Goal: Transaction & Acquisition: Purchase product/service

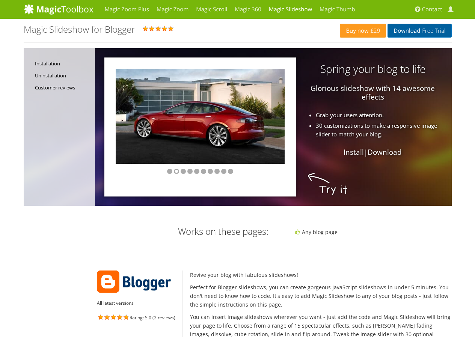
click at [402, 30] on link "Download Free Trial" at bounding box center [419, 31] width 64 height 14
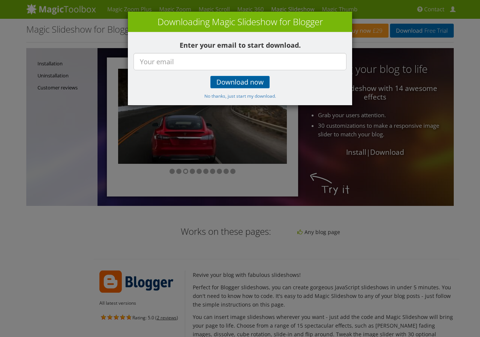
click at [243, 83] on span "Download now" at bounding box center [239, 82] width 47 height 6
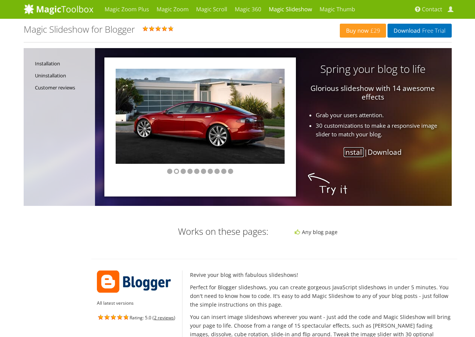
click at [349, 152] on link "Install" at bounding box center [353, 152] width 20 height 10
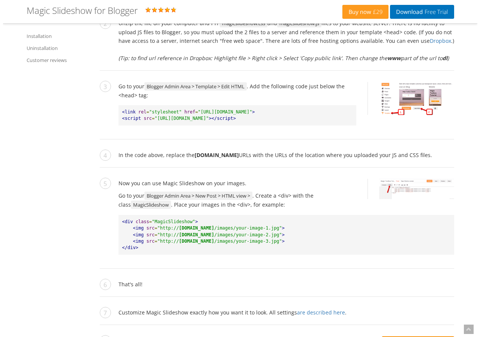
scroll to position [688, 0]
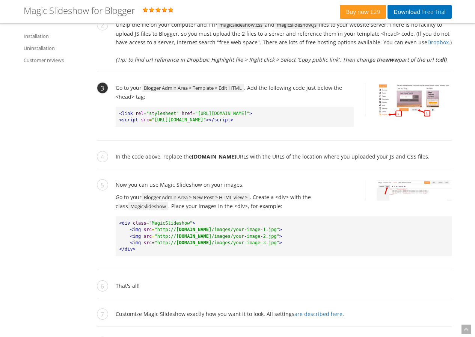
click at [404, 97] on img at bounding box center [413, 99] width 75 height 33
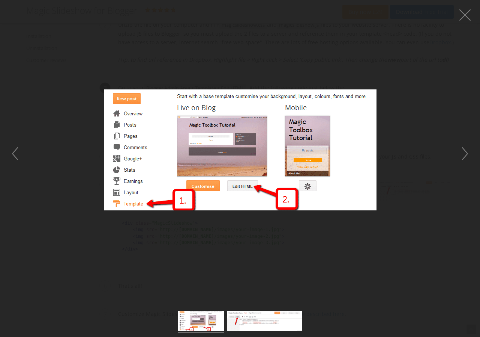
click at [404, 127] on figure at bounding box center [240, 150] width 480 height 284
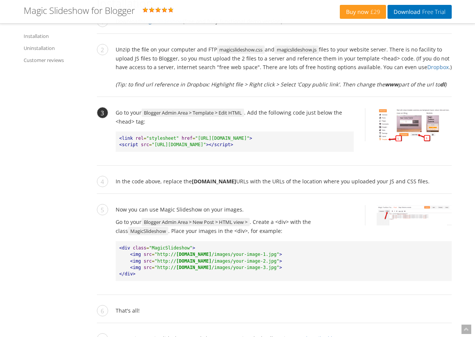
scroll to position [658, 0]
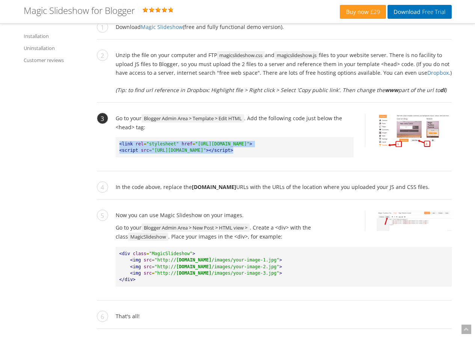
drag, startPoint x: 285, startPoint y: 153, endPoint x: 114, endPoint y: 137, distance: 171.8
click at [114, 137] on li "Go to your Blogger Admin Area > Template > Edit HTML . Add the following code j…" at bounding box center [274, 142] width 355 height 57
copy pre "<link rel = "stylesheet" href = "http://www.example.com/magicslideshow.css" > <…"
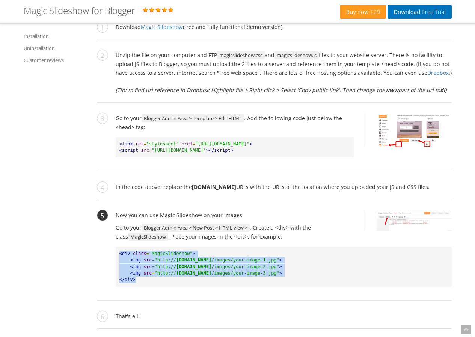
drag, startPoint x: 139, startPoint y: 278, endPoint x: 111, endPoint y: 253, distance: 38.0
click at [111, 253] on li "Now you can use Magic Slideshow on your images. Go to your Blogger Admin Area >…" at bounding box center [274, 255] width 355 height 90
copy pre "<div class = "MagicSlideshow" > <img src = "http:// example.com /images/your-im…"
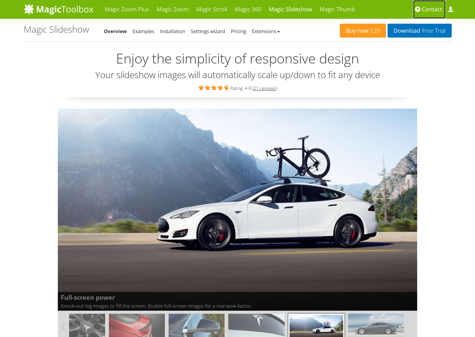
click at [437, 9] on span "Contact" at bounding box center [432, 10] width 20 height 8
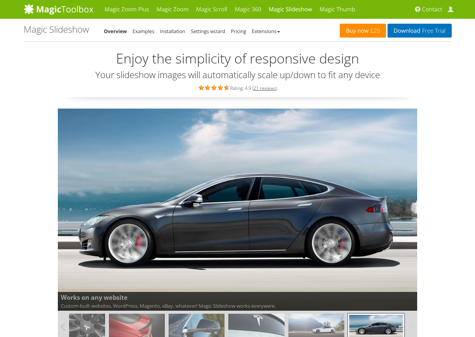
click at [363, 30] on link "Buy now £29" at bounding box center [363, 31] width 46 height 14
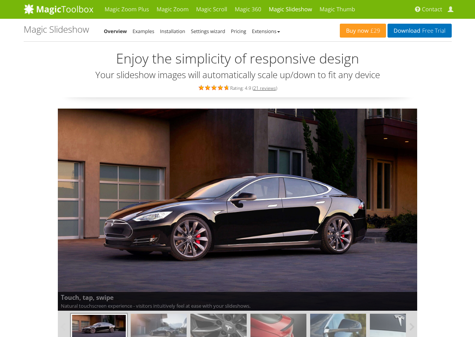
click at [428, 151] on div "Touch, tap, swipe Natural touchscreen experience - visitors intuitively feel at…" at bounding box center [238, 225] width 428 height 234
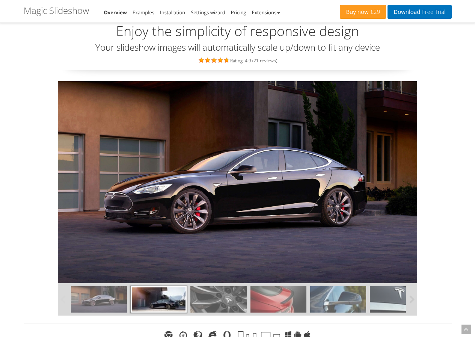
scroll to position [97, 0]
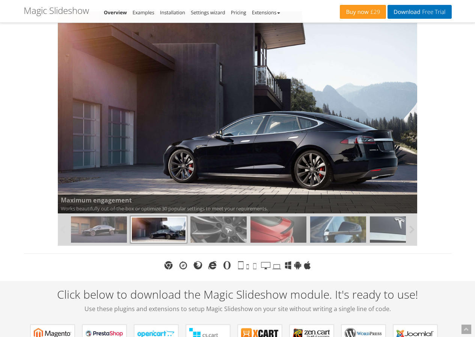
click at [218, 230] on img at bounding box center [218, 229] width 56 height 26
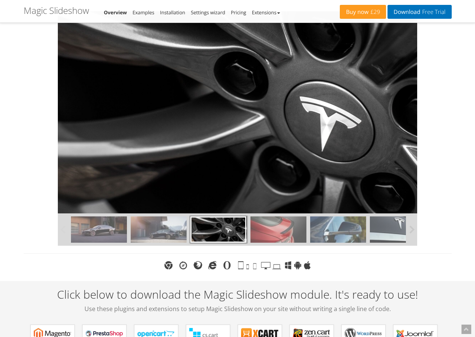
click at [266, 236] on img at bounding box center [278, 229] width 56 height 26
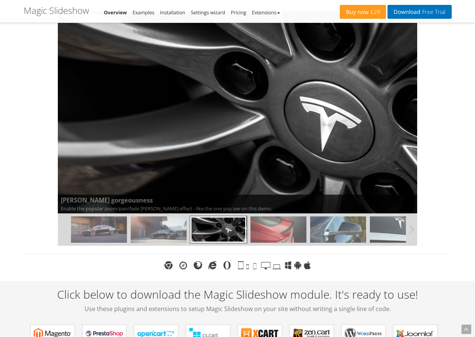
click at [280, 230] on img at bounding box center [278, 229] width 56 height 26
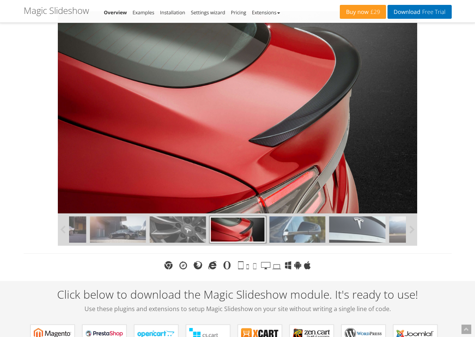
click at [306, 228] on img at bounding box center [297, 229] width 56 height 26
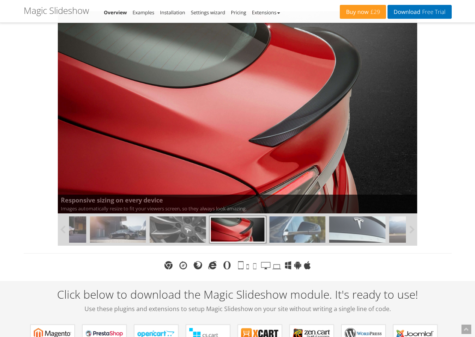
click at [346, 227] on img at bounding box center [357, 229] width 56 height 26
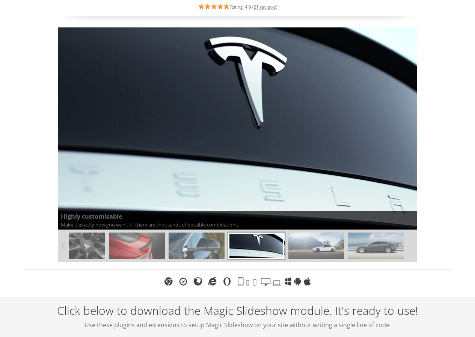
scroll to position [0, 0]
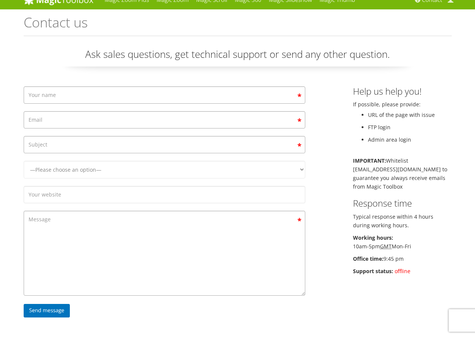
scroll to position [9, 0]
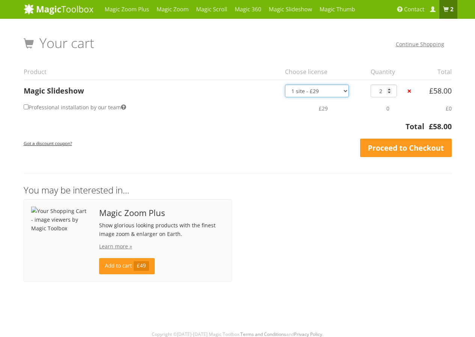
click at [331, 89] on select "1 site - £29 5 websites - £95 10 websites - £175 Unlimited - £399 Bundled - £899" at bounding box center [317, 90] width 64 height 13
click at [327, 88] on select "1 site - £29 5 websites - £95 10 websites - £175 Unlimited - £399 Bundled - £899" at bounding box center [317, 90] width 64 height 13
type input "1"
click at [388, 92] on input "1" at bounding box center [383, 90] width 26 height 13
